Goal: Information Seeking & Learning: Learn about a topic

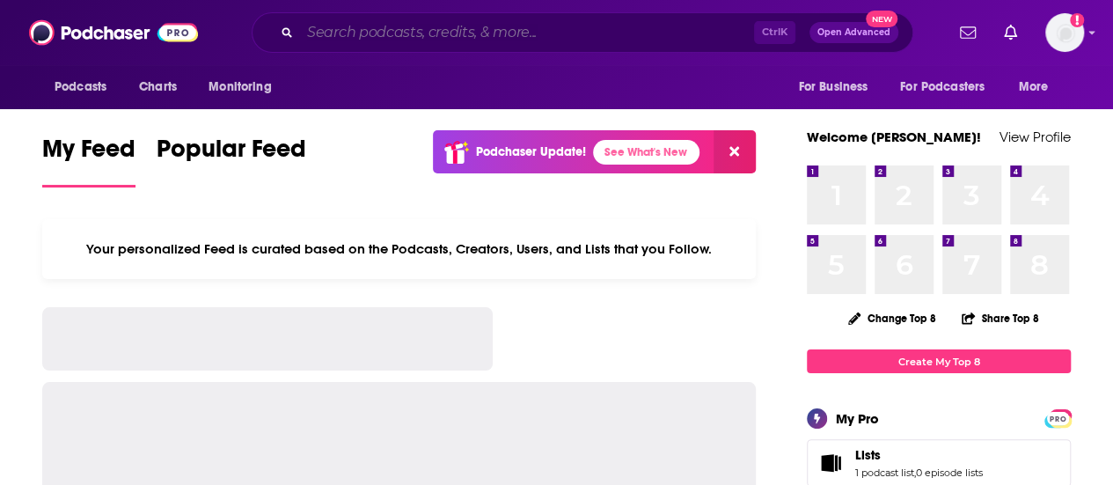
click at [480, 33] on input "Search podcasts, credits, & more..." at bounding box center [527, 32] width 454 height 28
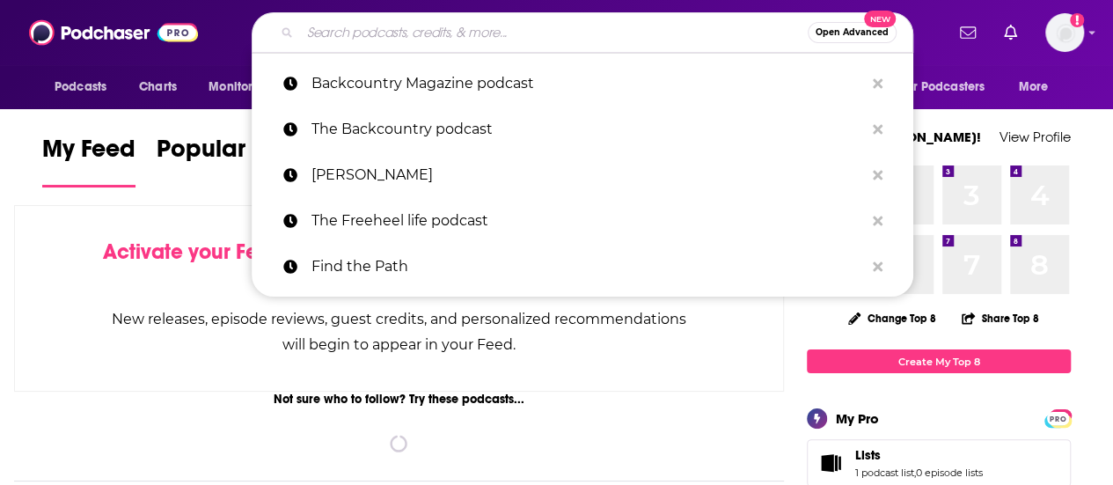
paste input "Neshamacas"
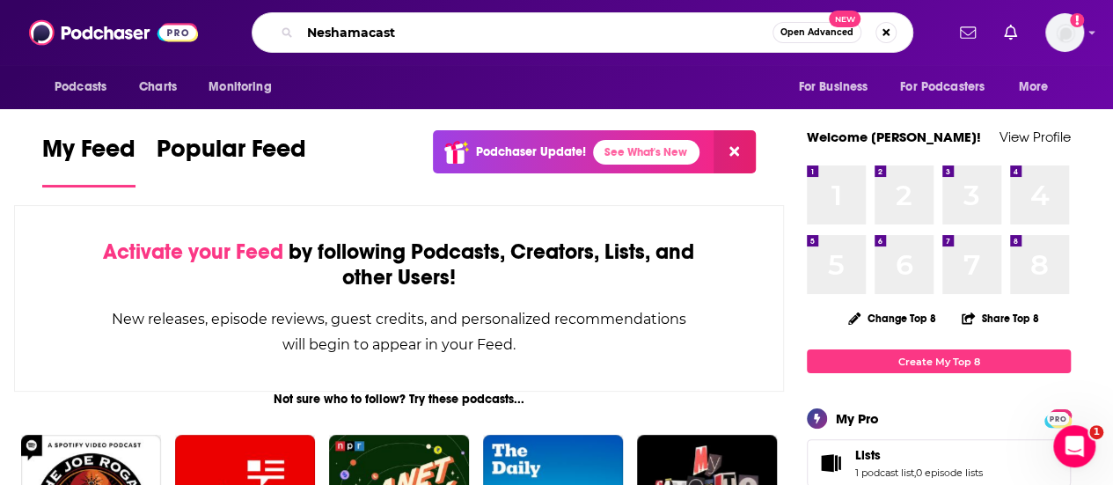
type input "Neshamacast"
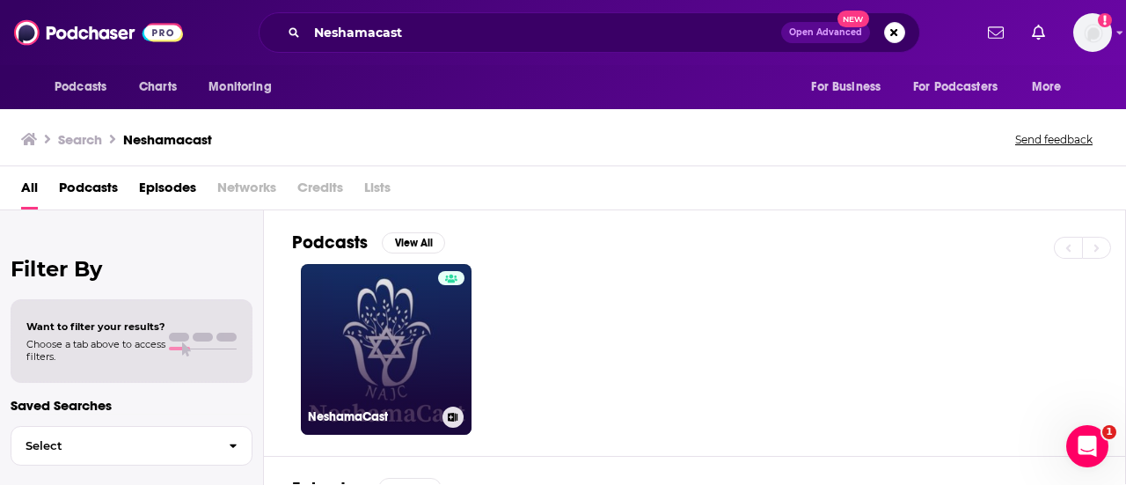
click at [406, 333] on link "NeshamaCast" at bounding box center [386, 349] width 171 height 171
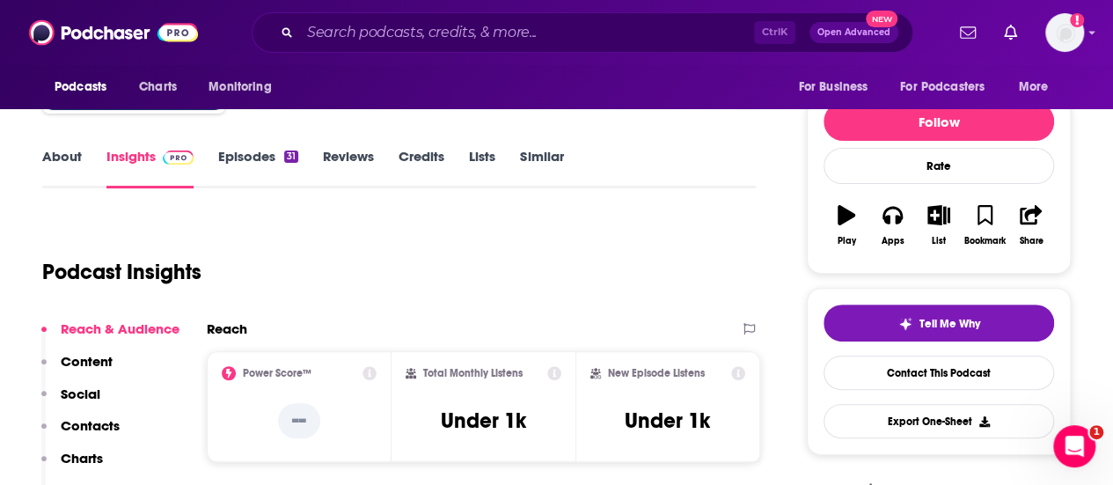
scroll to position [211, 0]
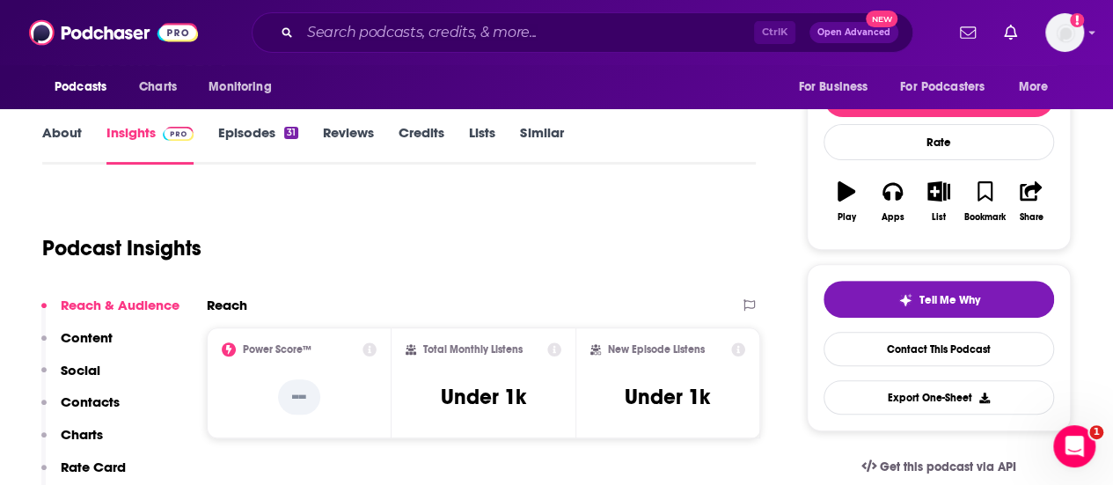
click at [71, 131] on link "About" at bounding box center [62, 144] width 40 height 40
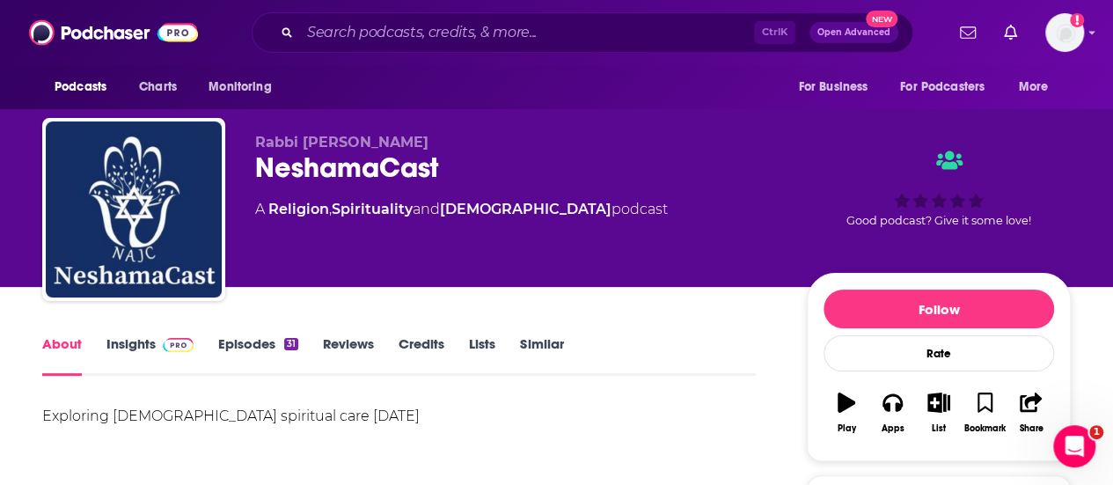
click at [246, 342] on link "Episodes 31" at bounding box center [258, 355] width 80 height 40
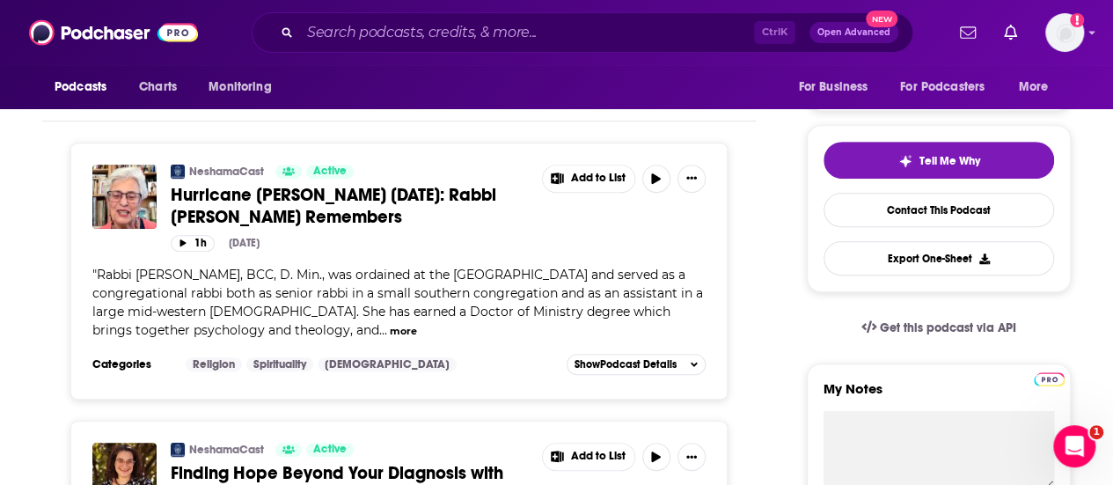
scroll to position [465, 0]
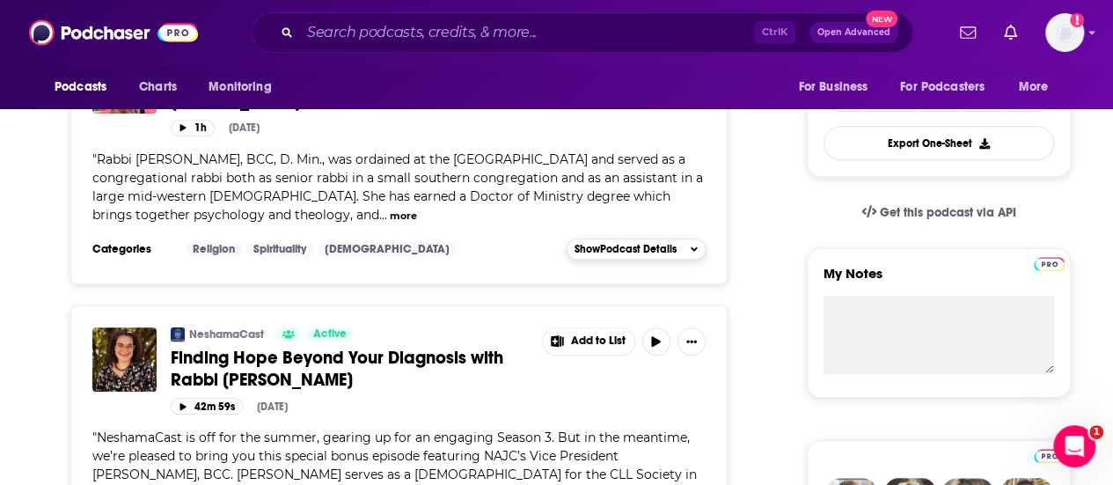
click at [692, 249] on icon "button" at bounding box center [694, 249] width 7 height 11
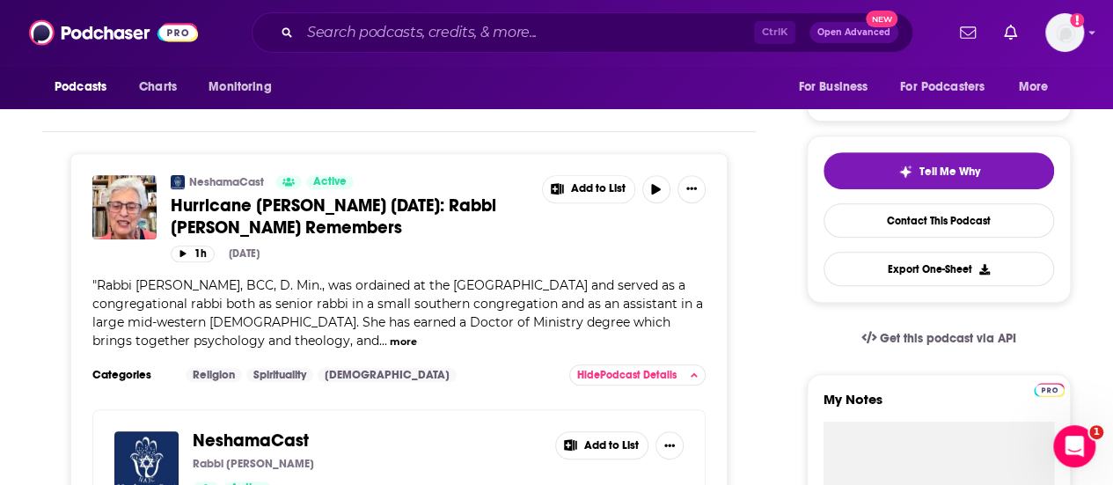
scroll to position [350, 0]
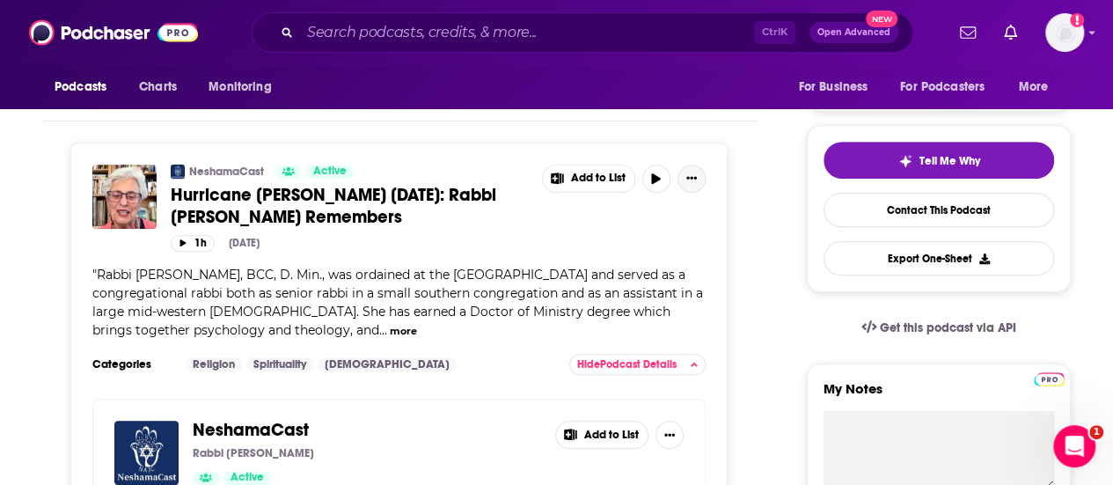
click at [689, 174] on icon "Show More Button" at bounding box center [691, 177] width 11 height 11
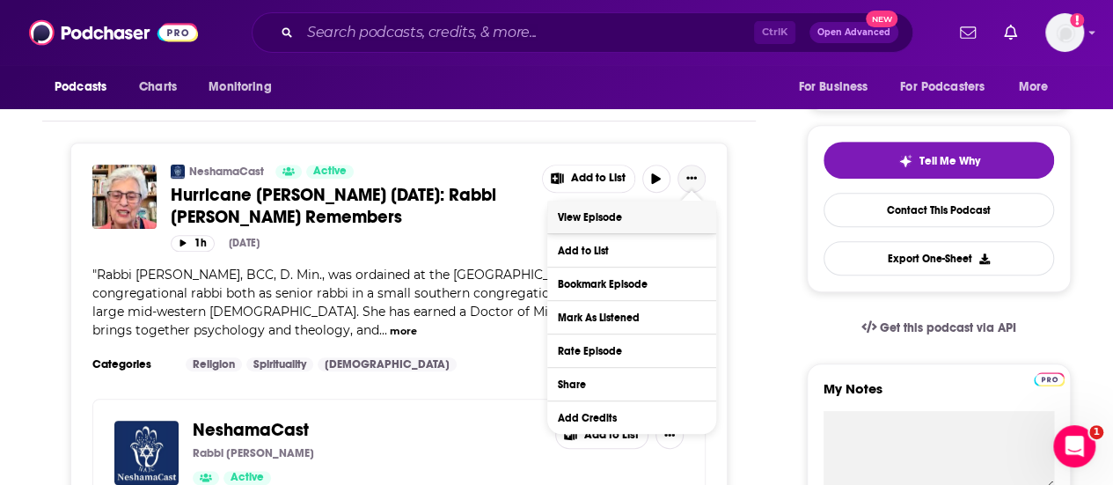
click at [575, 215] on link "View Episode" at bounding box center [631, 217] width 169 height 33
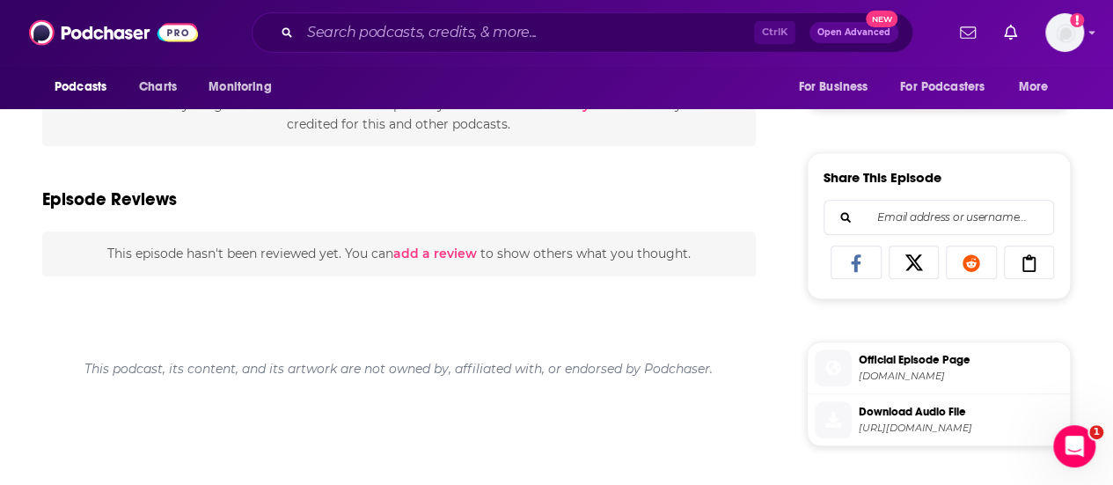
scroll to position [670, 0]
click at [848, 256] on icon at bounding box center [855, 265] width 49 height 18
click at [1071, 121] on div "About Insights Reviews Credits Lists Transcript Rabbi [PERSON_NAME], BCC, D. Mi…" at bounding box center [556, 342] width 1055 height 1344
